Goal: Task Accomplishment & Management: Manage account settings

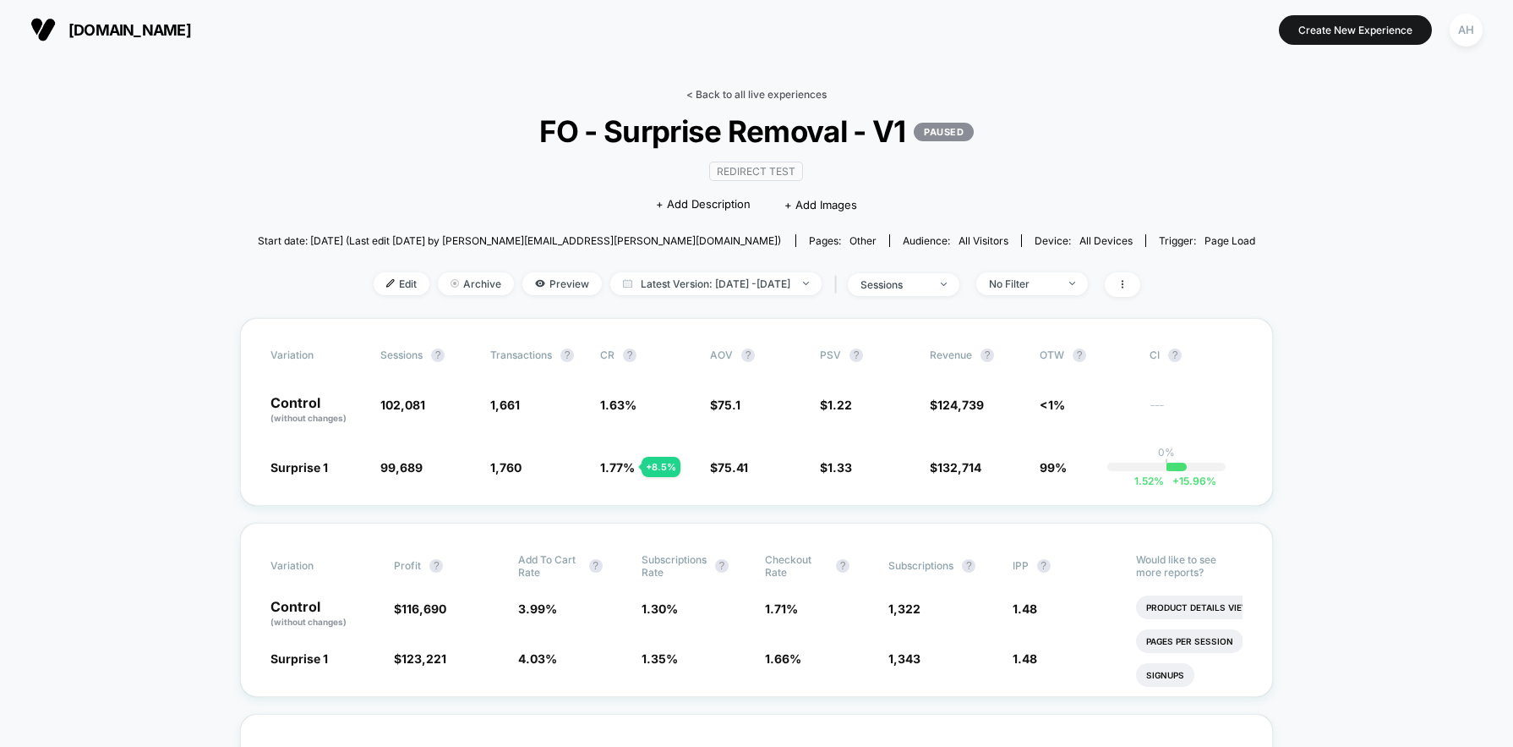
click at [769, 94] on link "< Back to all live experiences" at bounding box center [757, 94] width 140 height 13
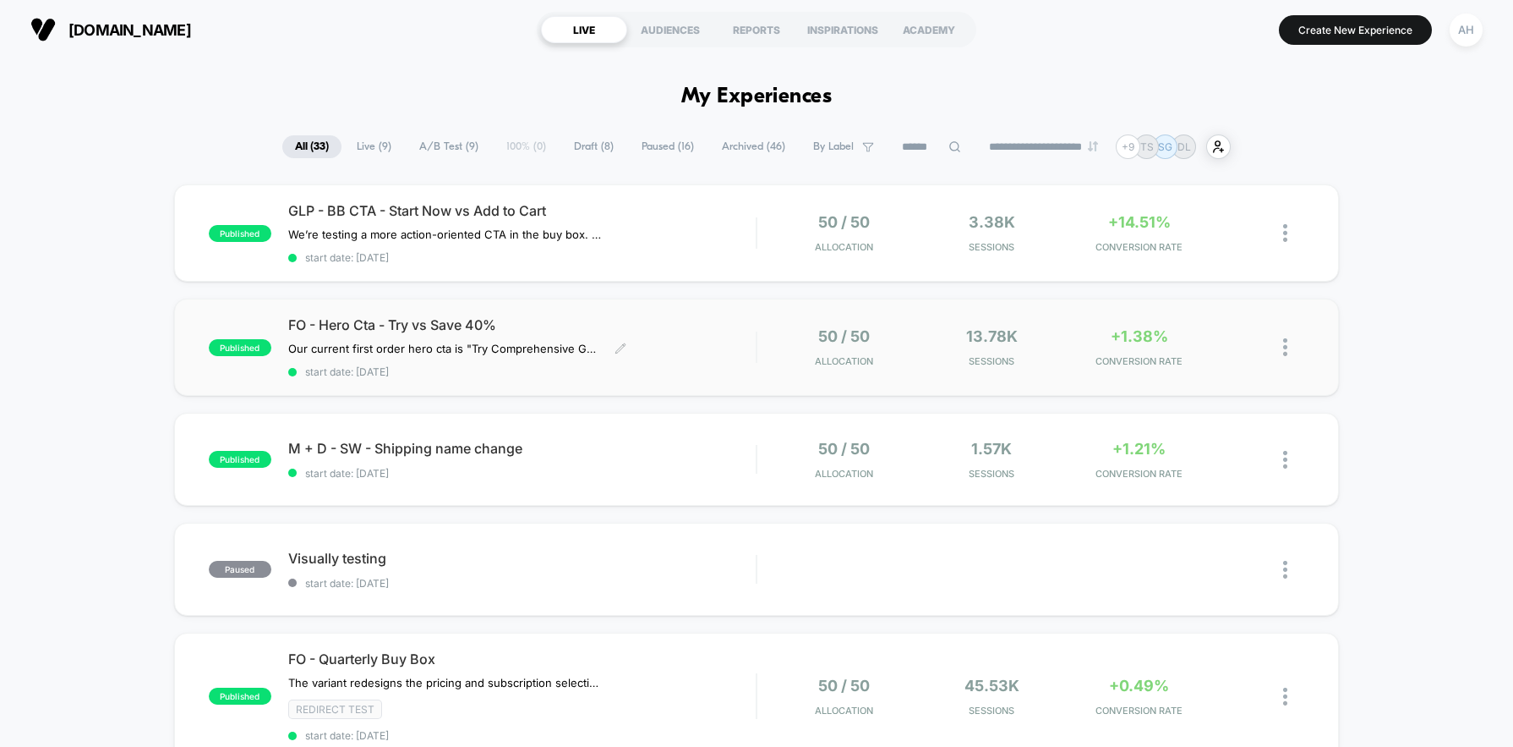
click at [679, 342] on div "FO - Hero Cta - Try vs Save 40% Our current first order hero cta is "Try Compre…" at bounding box center [522, 347] width 468 height 62
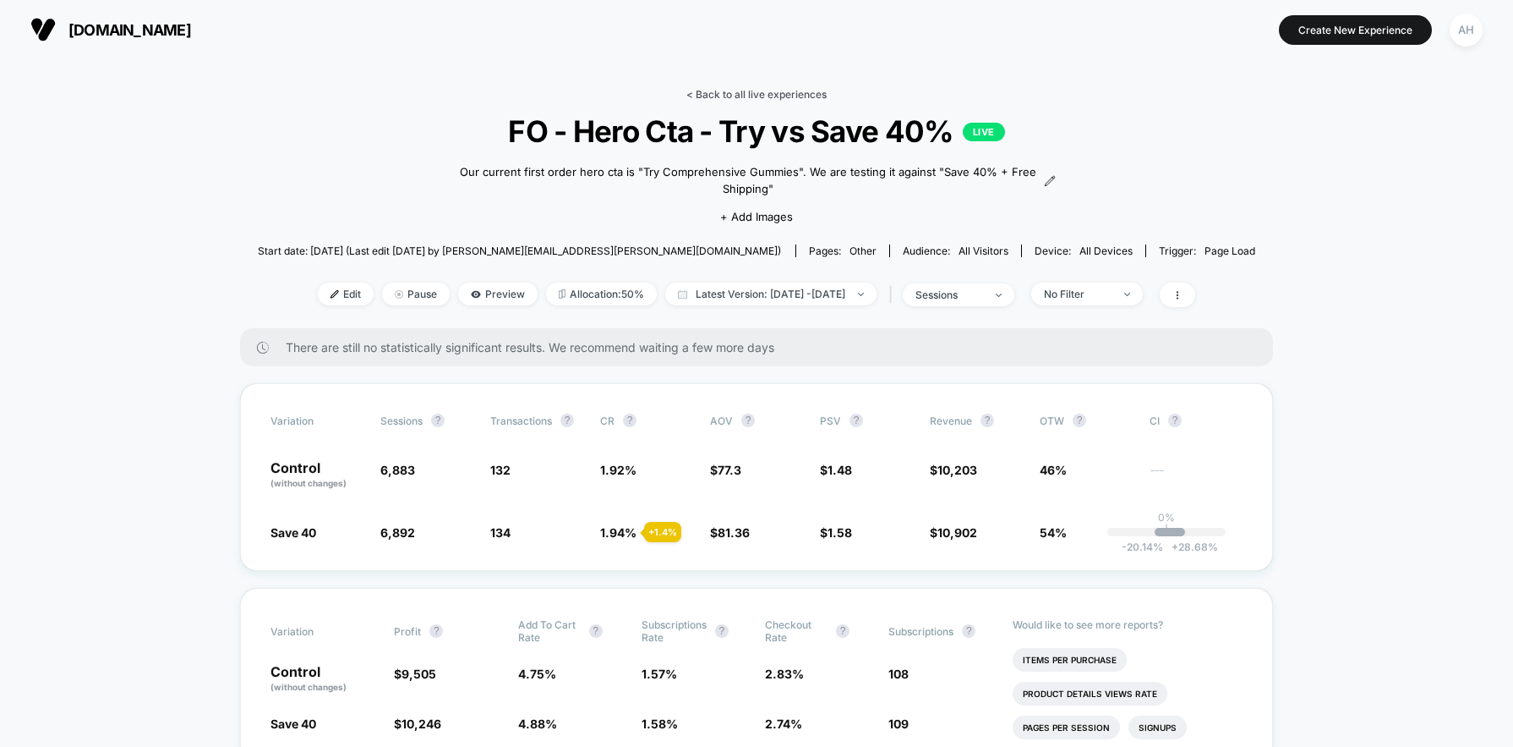
click at [764, 93] on link "< Back to all live experiences" at bounding box center [757, 94] width 140 height 13
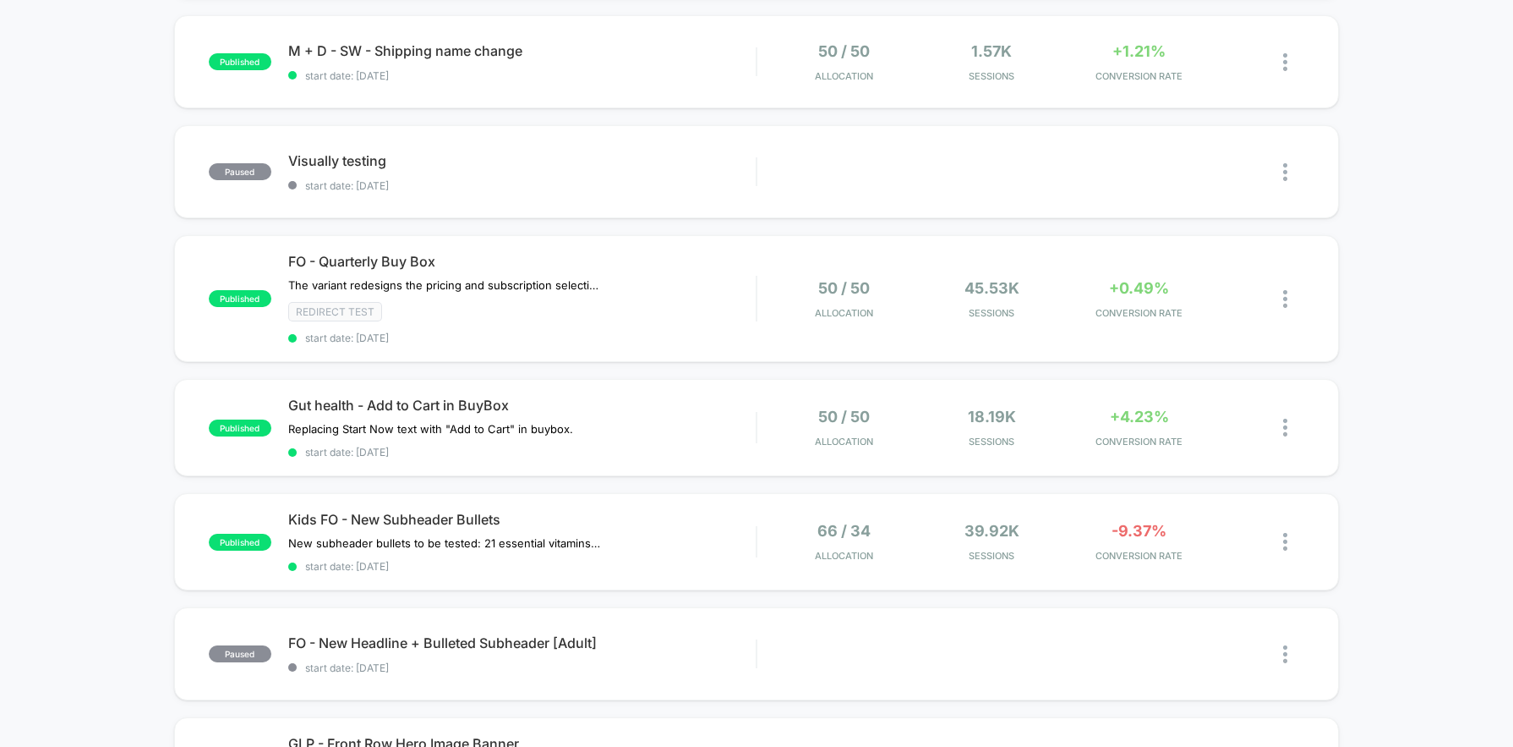
scroll to position [419, 0]
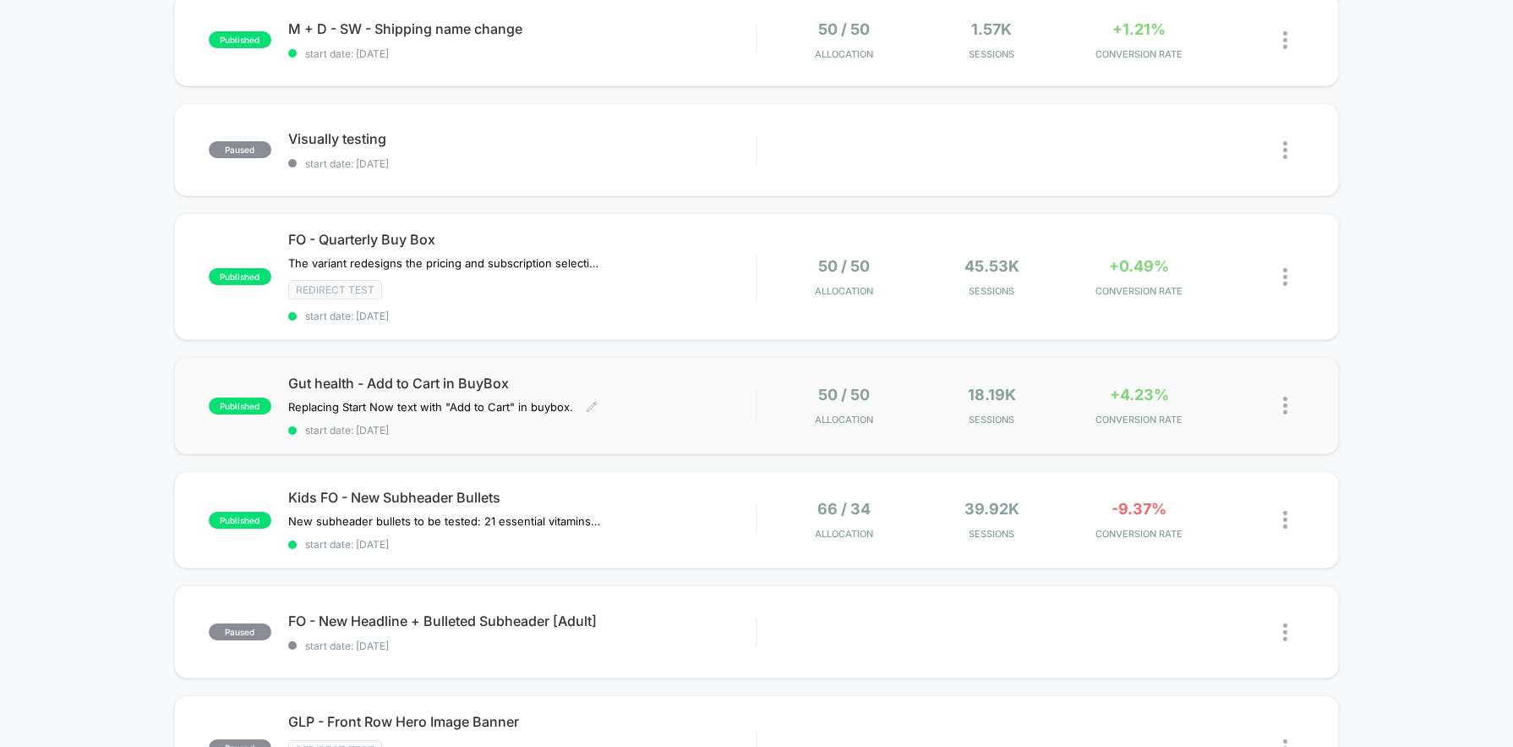
click at [682, 407] on div "Gut health - Add to Cart in BuyBox Replacing Start Now text with "Add to Cart" …" at bounding box center [522, 406] width 468 height 62
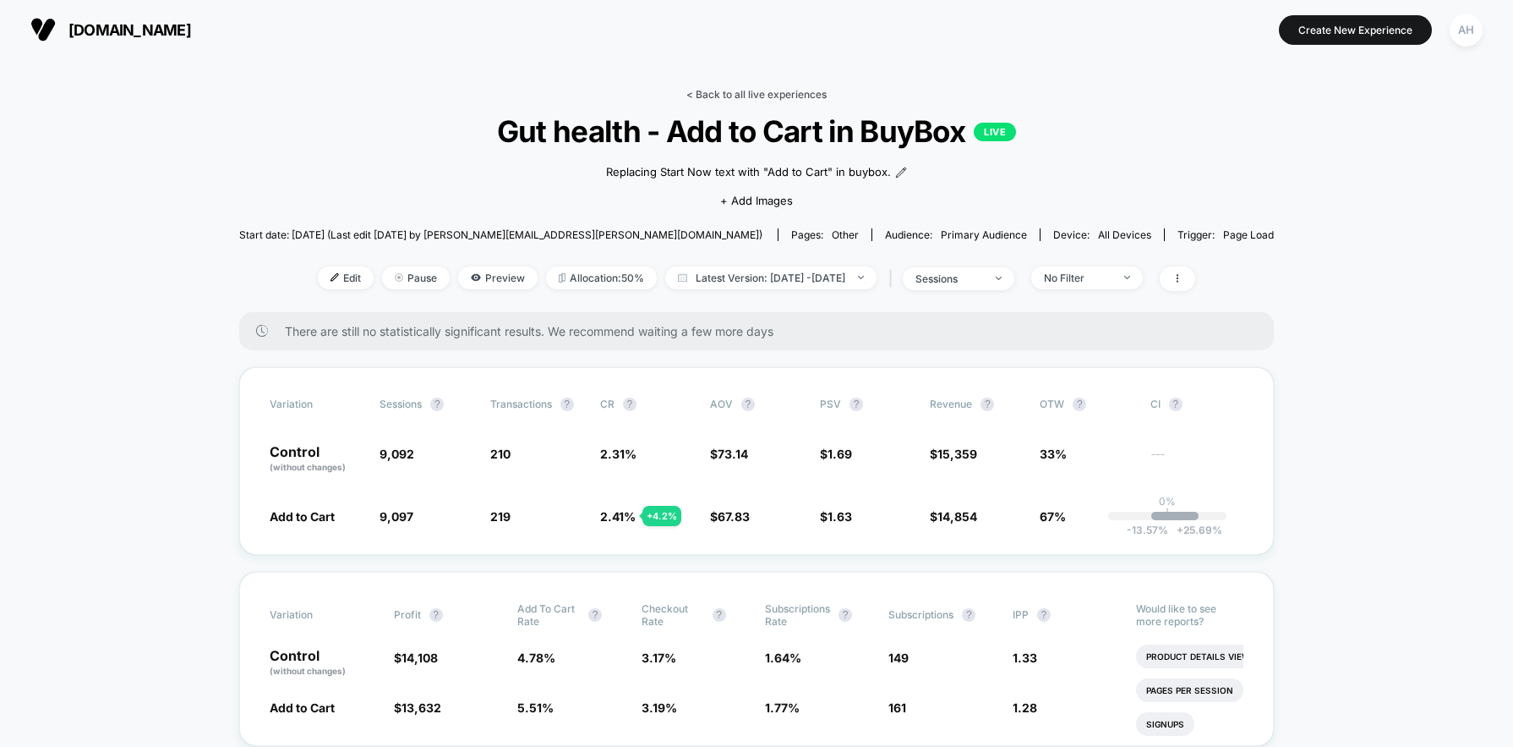
click at [741, 97] on link "< Back to all live experiences" at bounding box center [757, 94] width 140 height 13
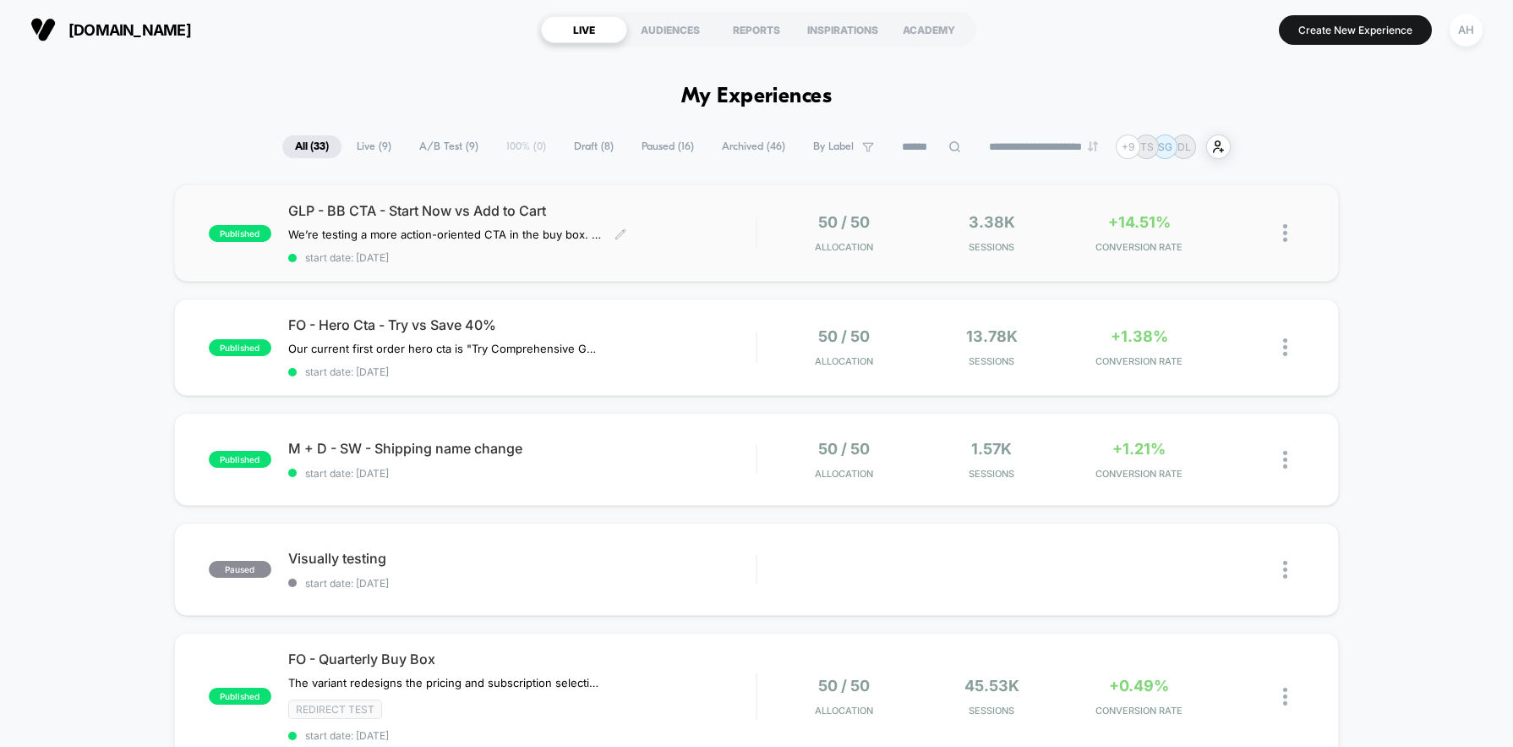
click at [649, 217] on span "GLP - BB CTA - Start Now vs Add to Cart" at bounding box center [522, 210] width 468 height 17
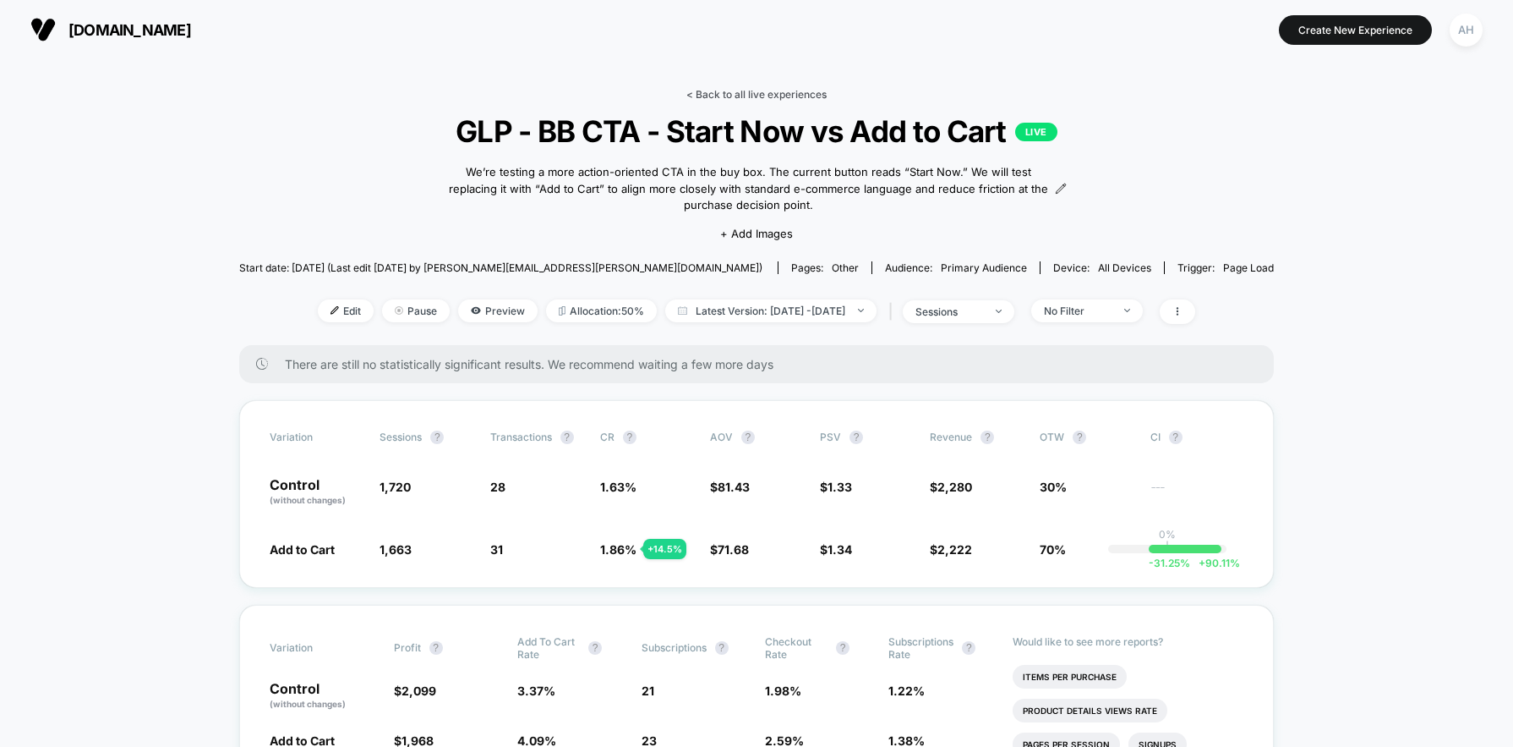
click at [779, 96] on link "< Back to all live experiences" at bounding box center [757, 94] width 140 height 13
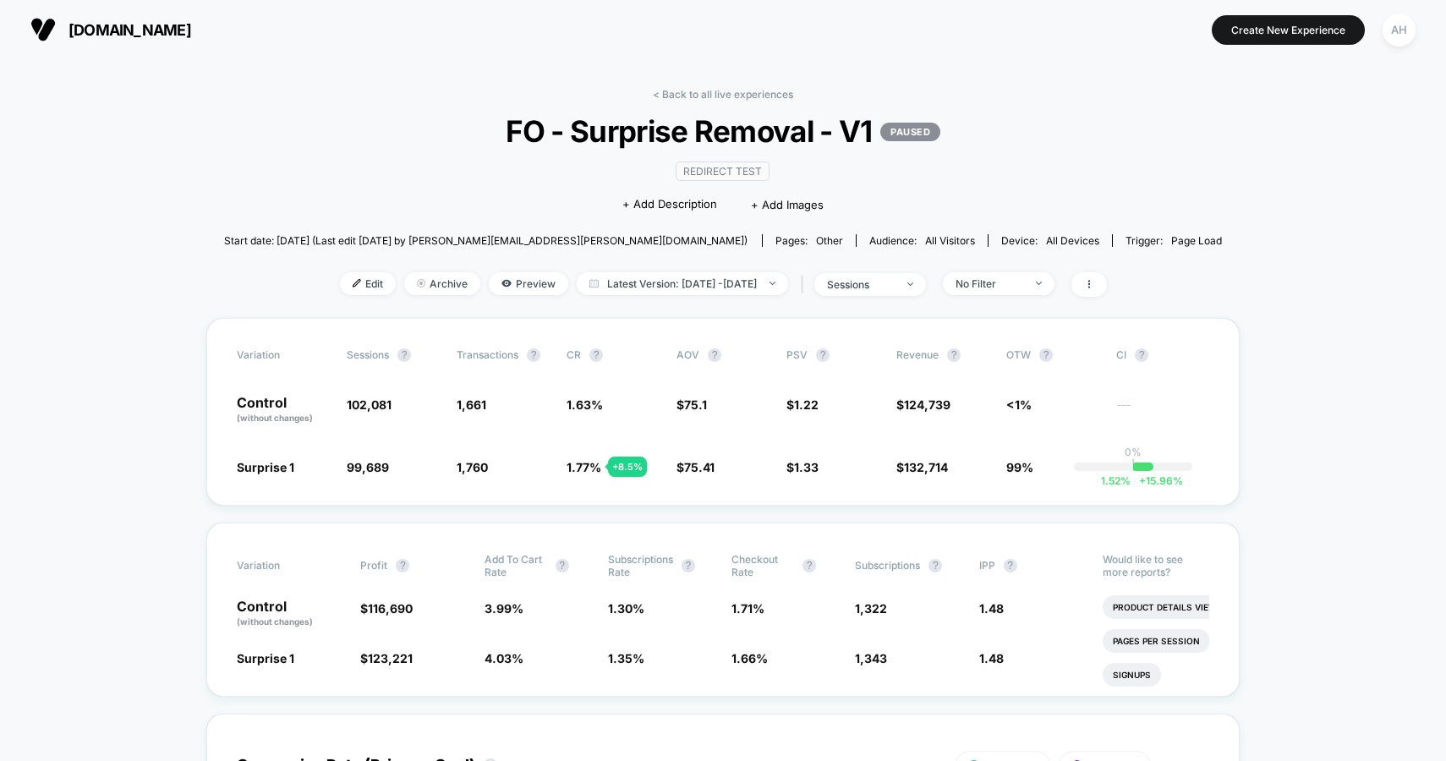
click at [741, 99] on link "< Back to all live experiences" at bounding box center [723, 94] width 140 height 13
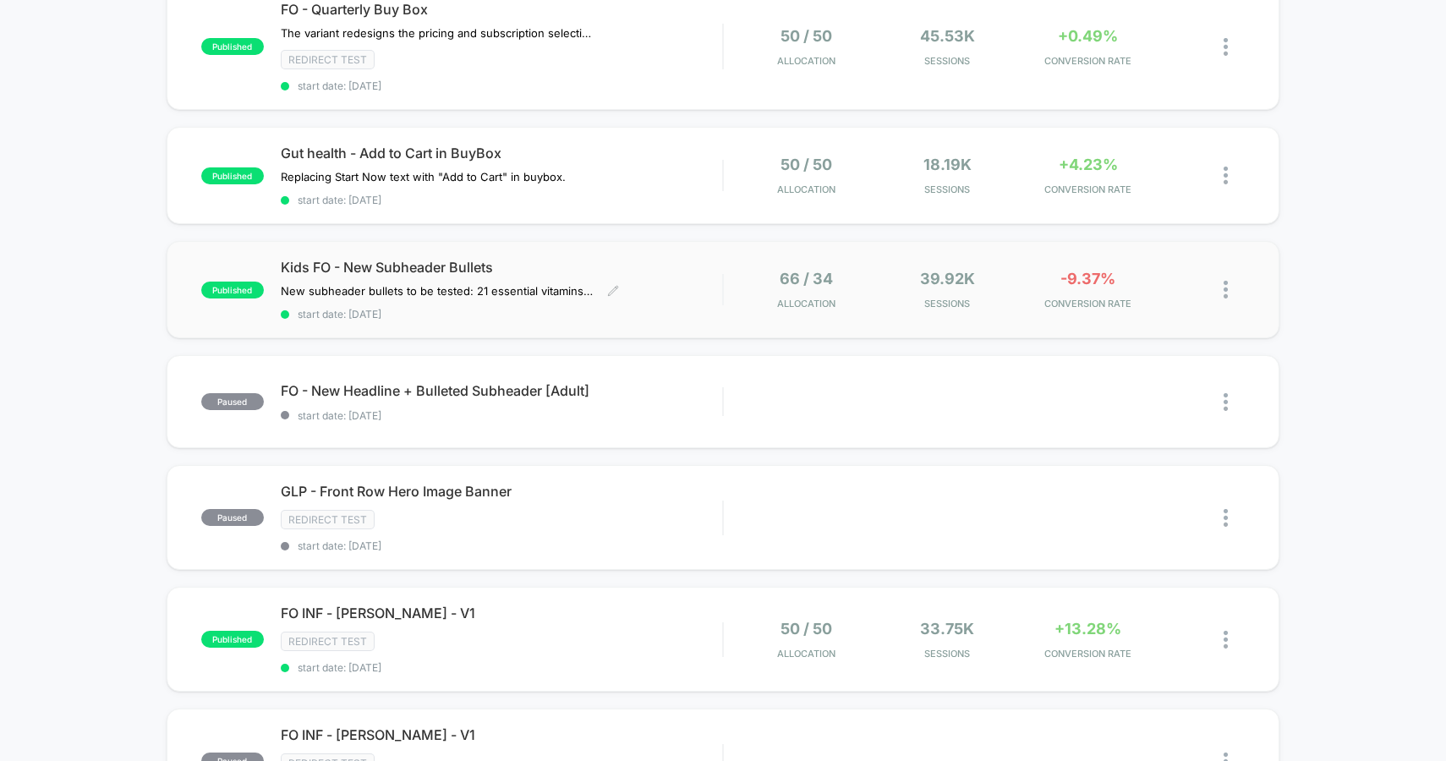
scroll to position [637, 0]
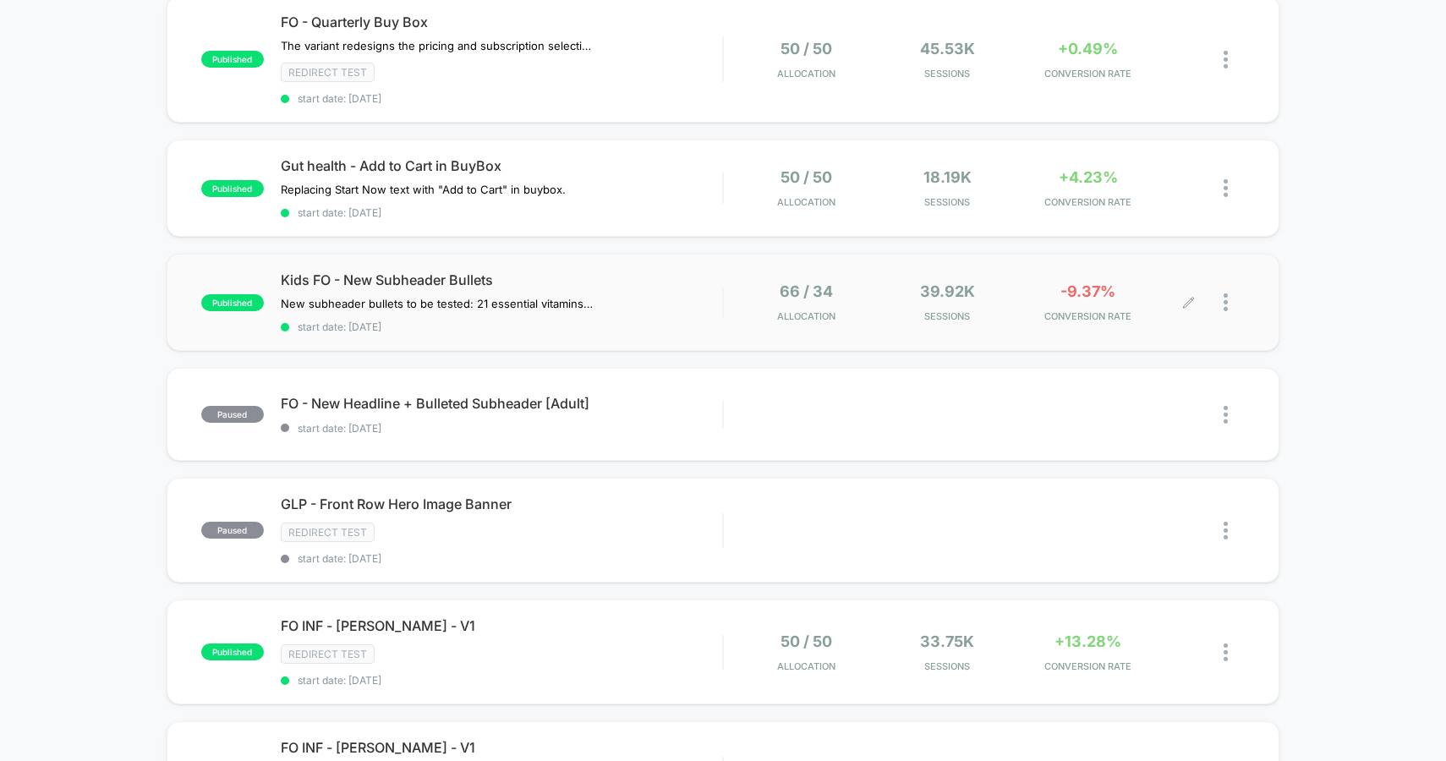
click at [1221, 294] on div at bounding box center [1217, 302] width 56 height 40
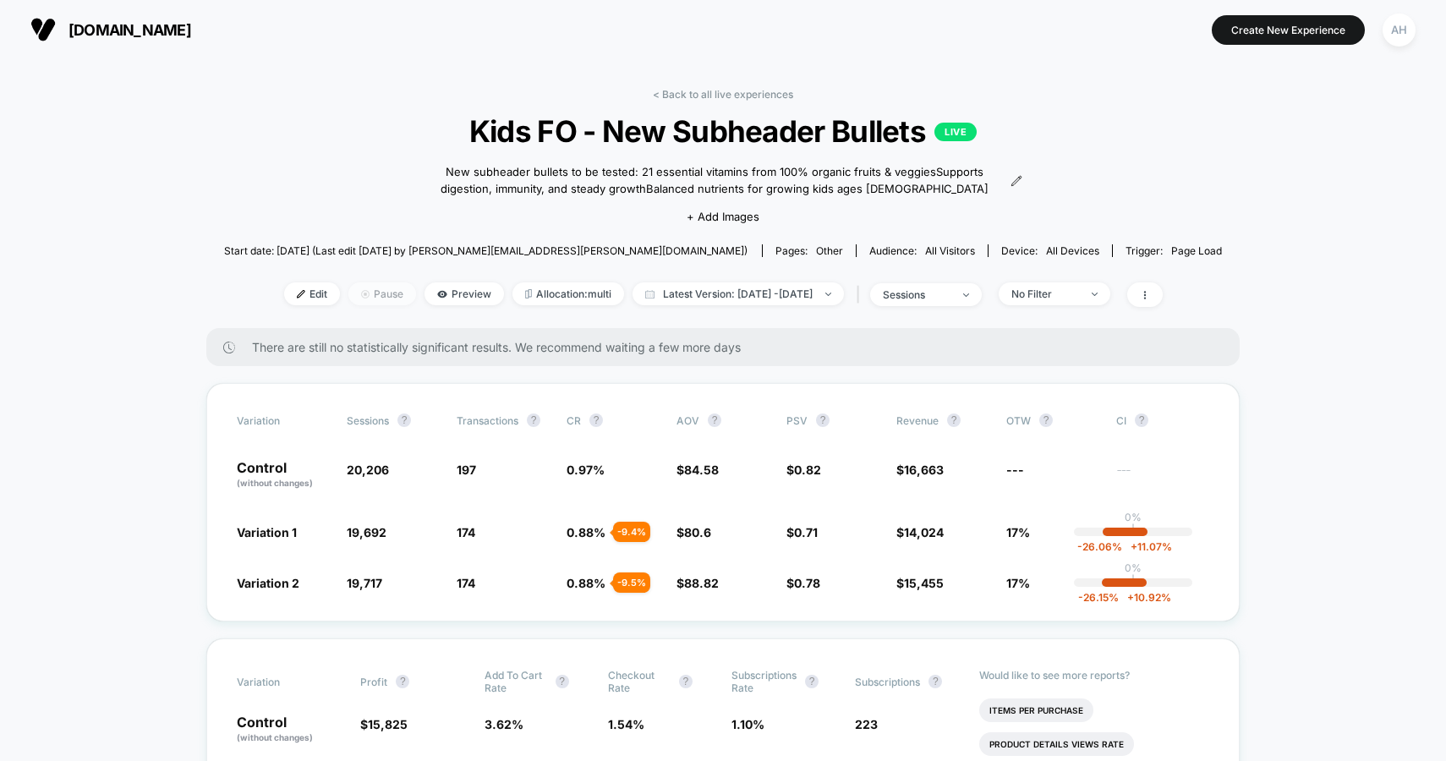
click at [353, 291] on span "Pause" at bounding box center [382, 293] width 68 height 23
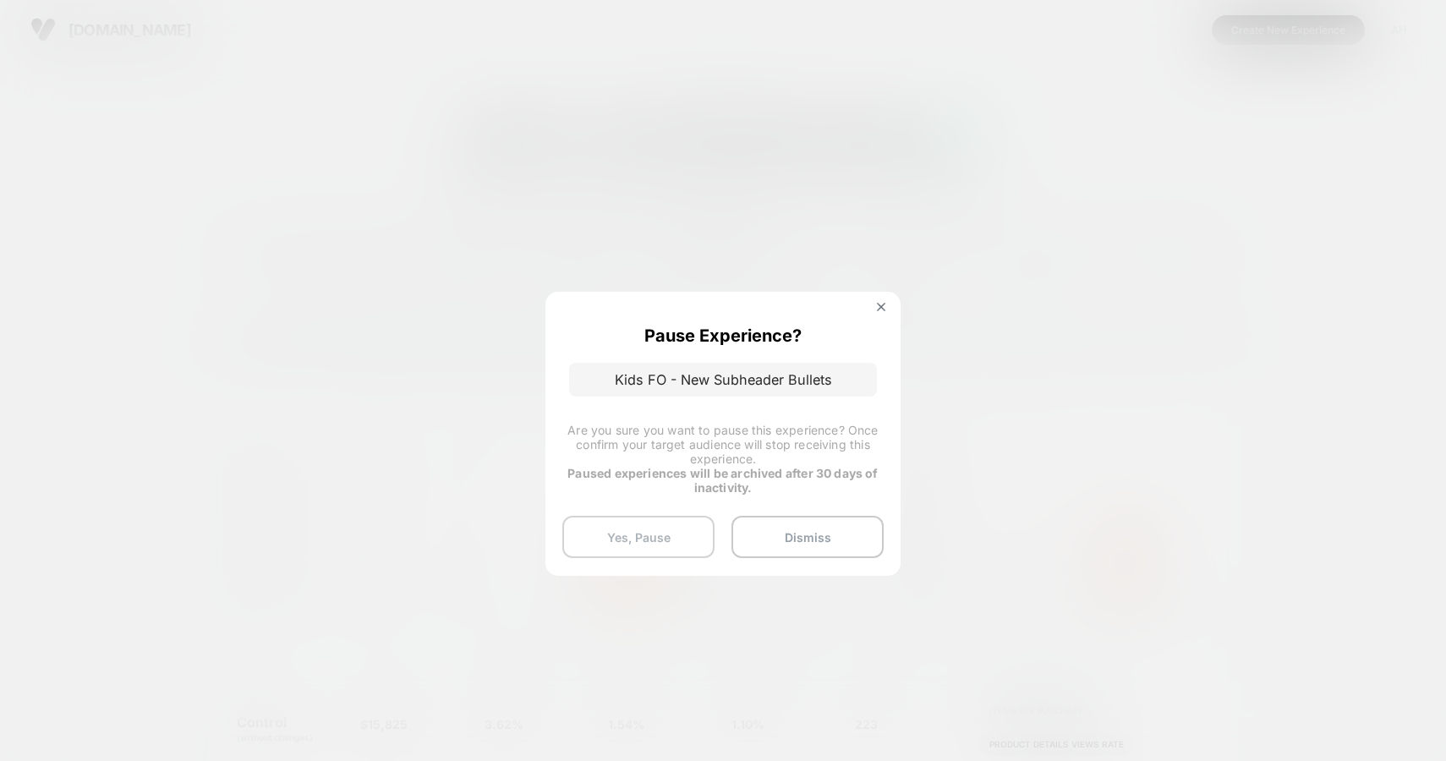
click at [639, 533] on button "Yes, Pause" at bounding box center [638, 537] width 152 height 42
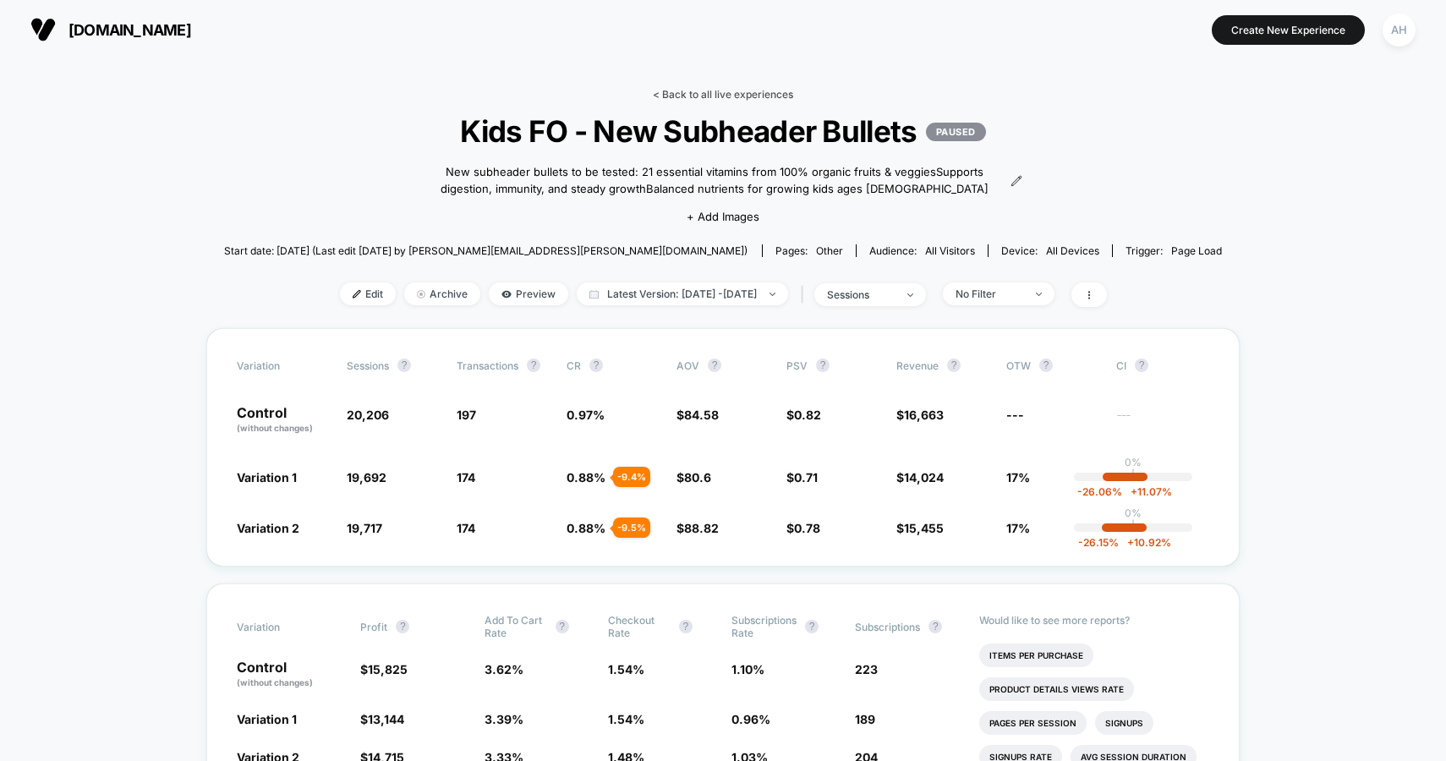
click at [703, 91] on link "< Back to all live experiences" at bounding box center [723, 94] width 140 height 13
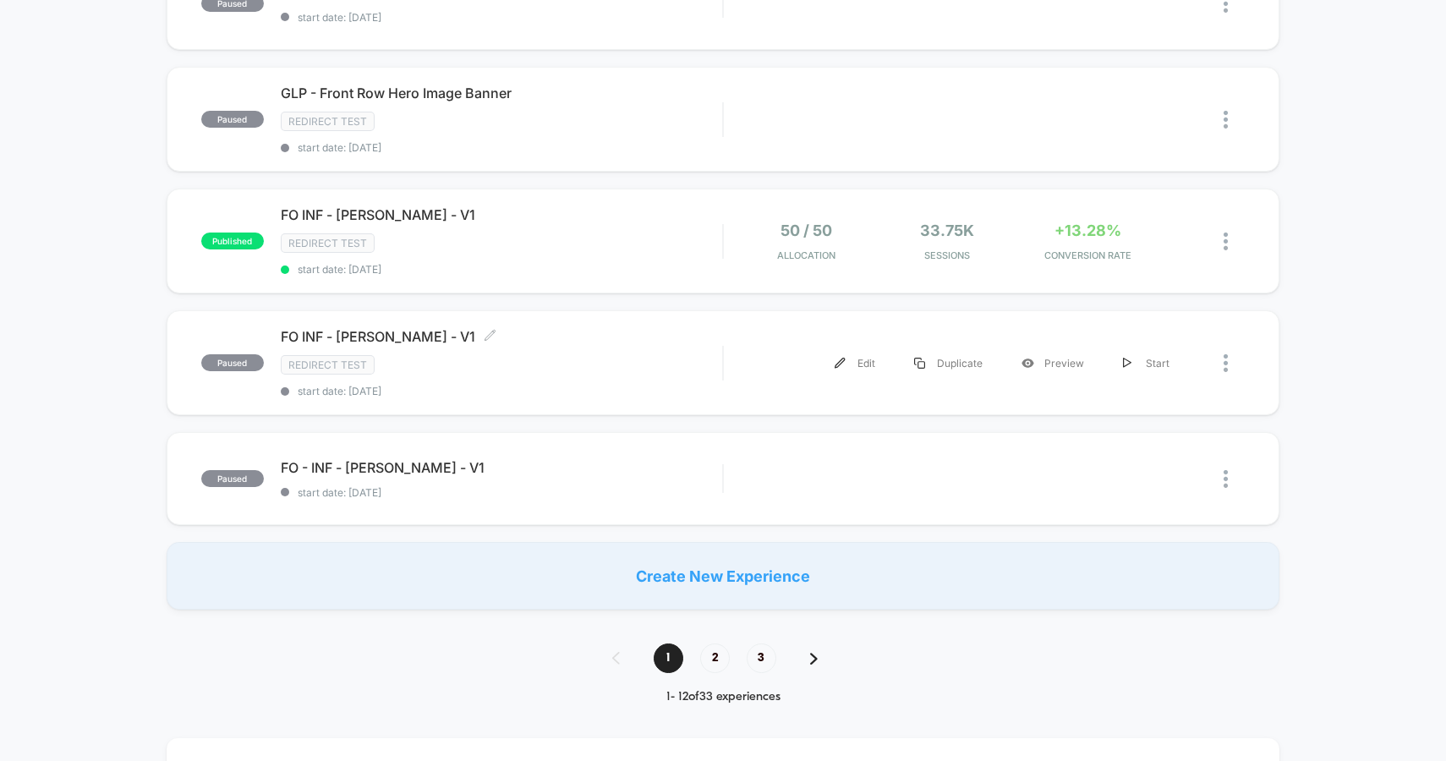
scroll to position [1031, 0]
